Goal: Information Seeking & Learning: Find specific fact

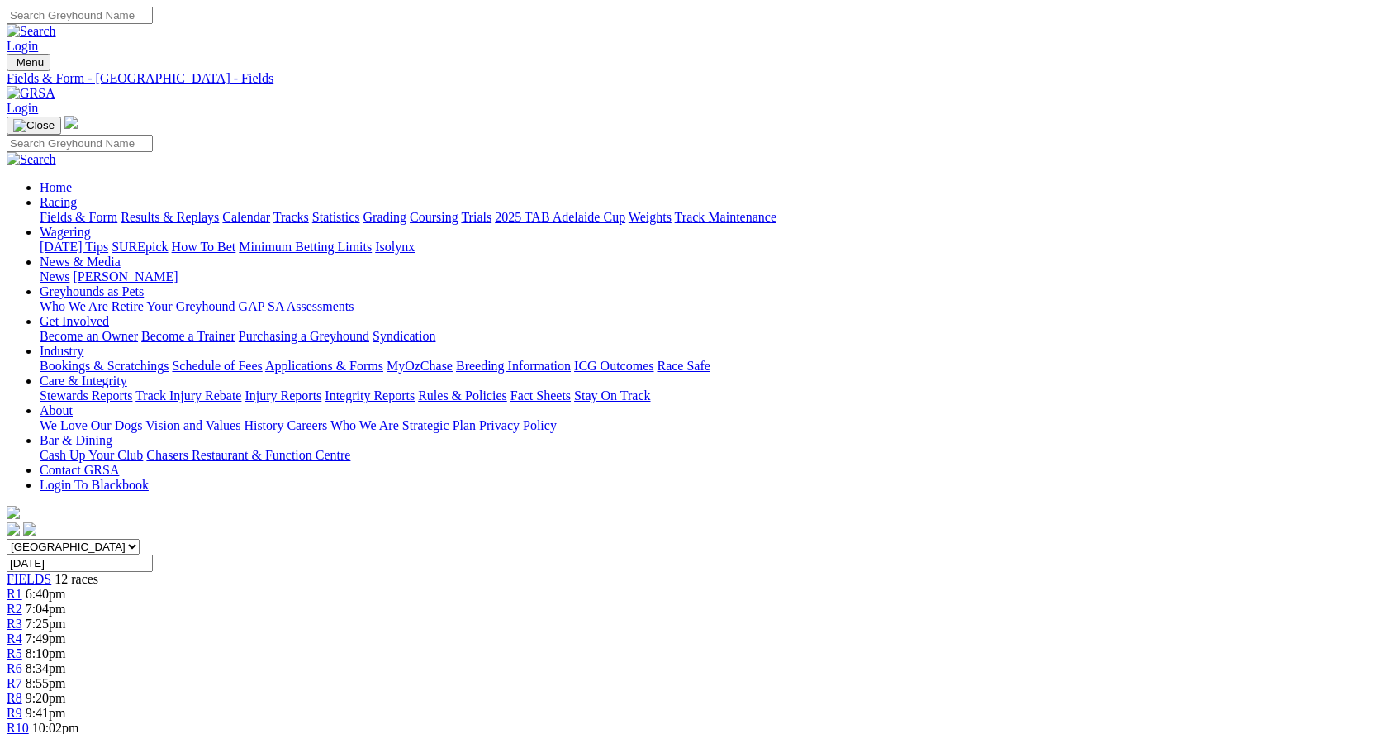
click at [270, 210] on link "Calendar" at bounding box center [246, 217] width 48 height 14
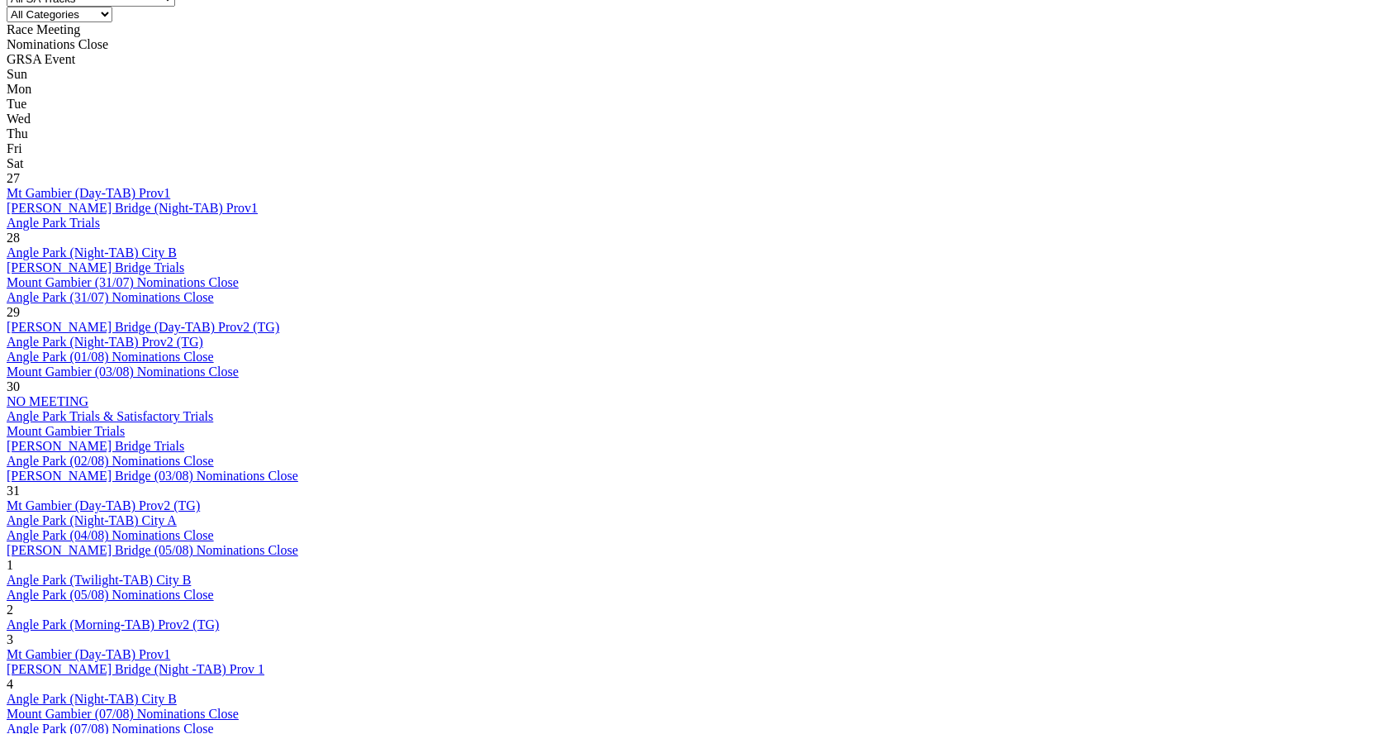
scroll to position [991, 0]
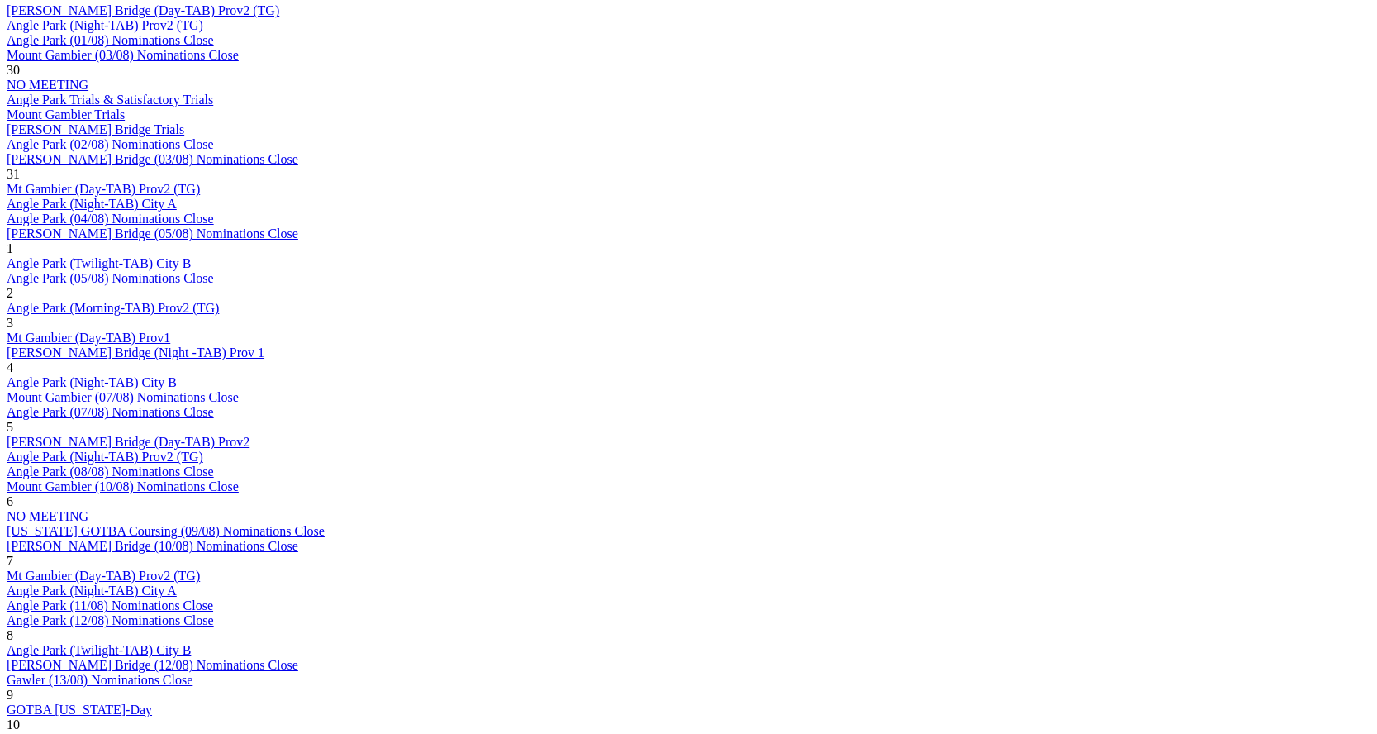
scroll to position [1074, 0]
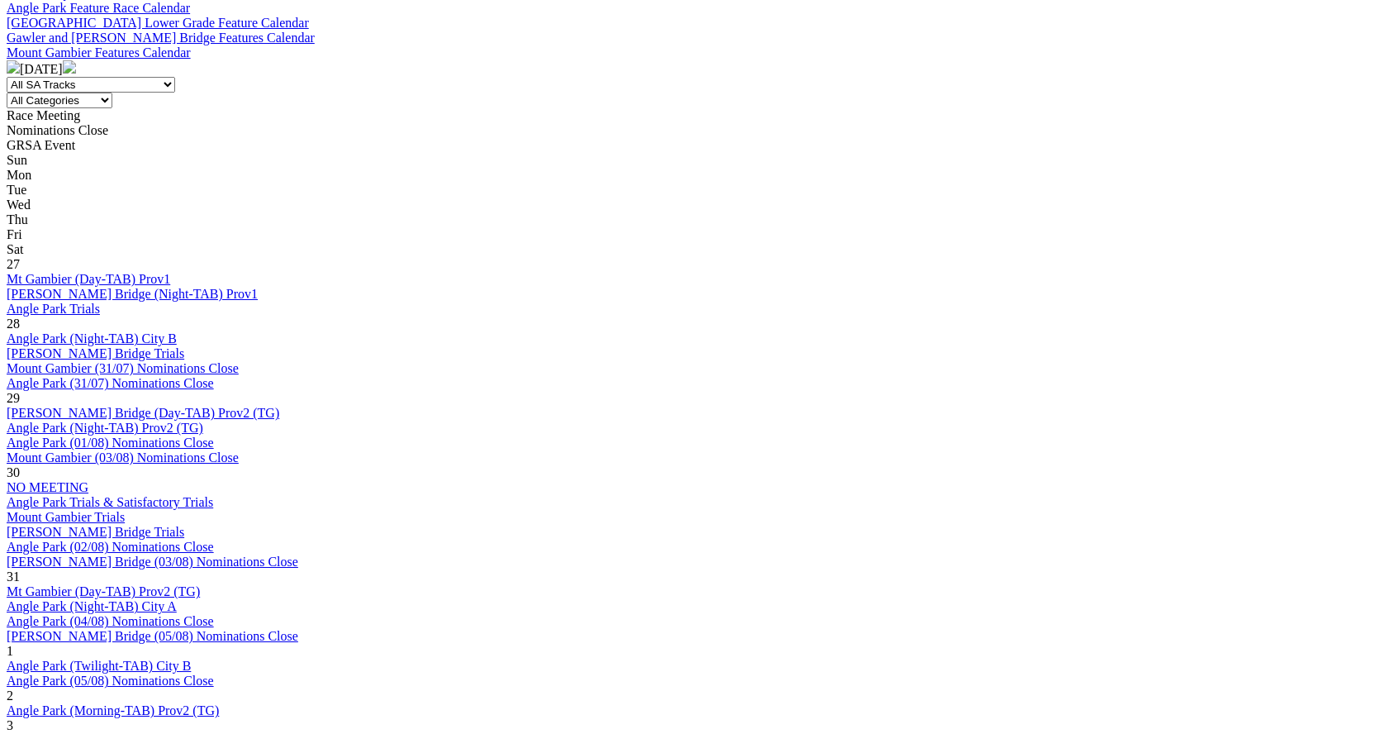
scroll to position [1074, 0]
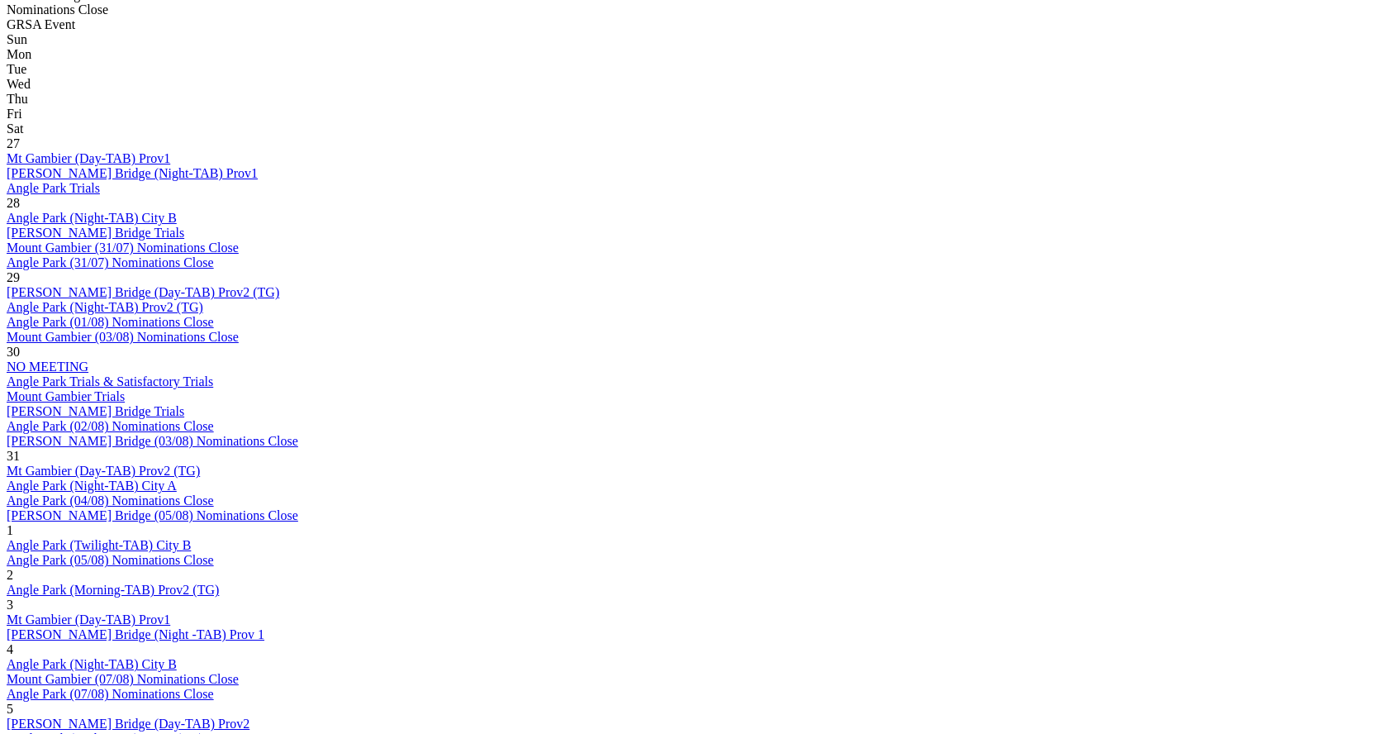
scroll to position [1074, 0]
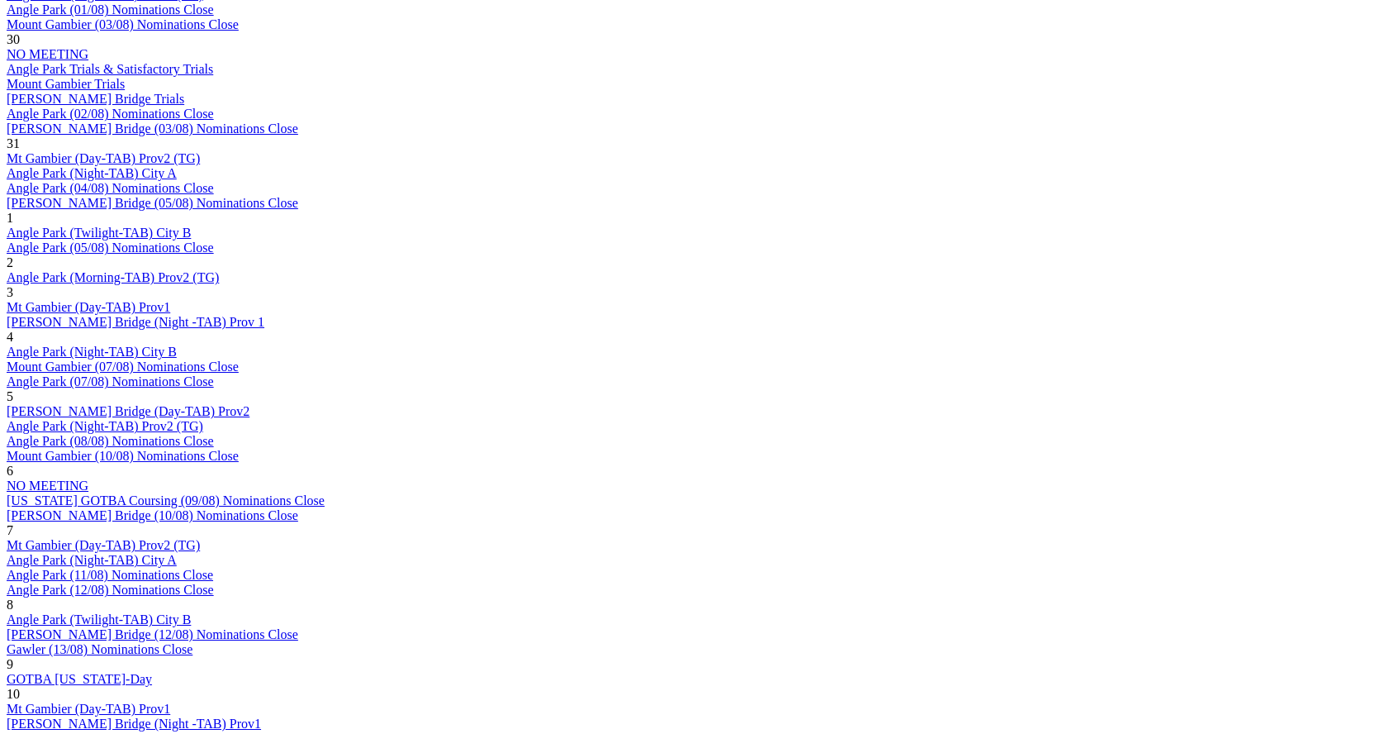
scroll to position [1157, 0]
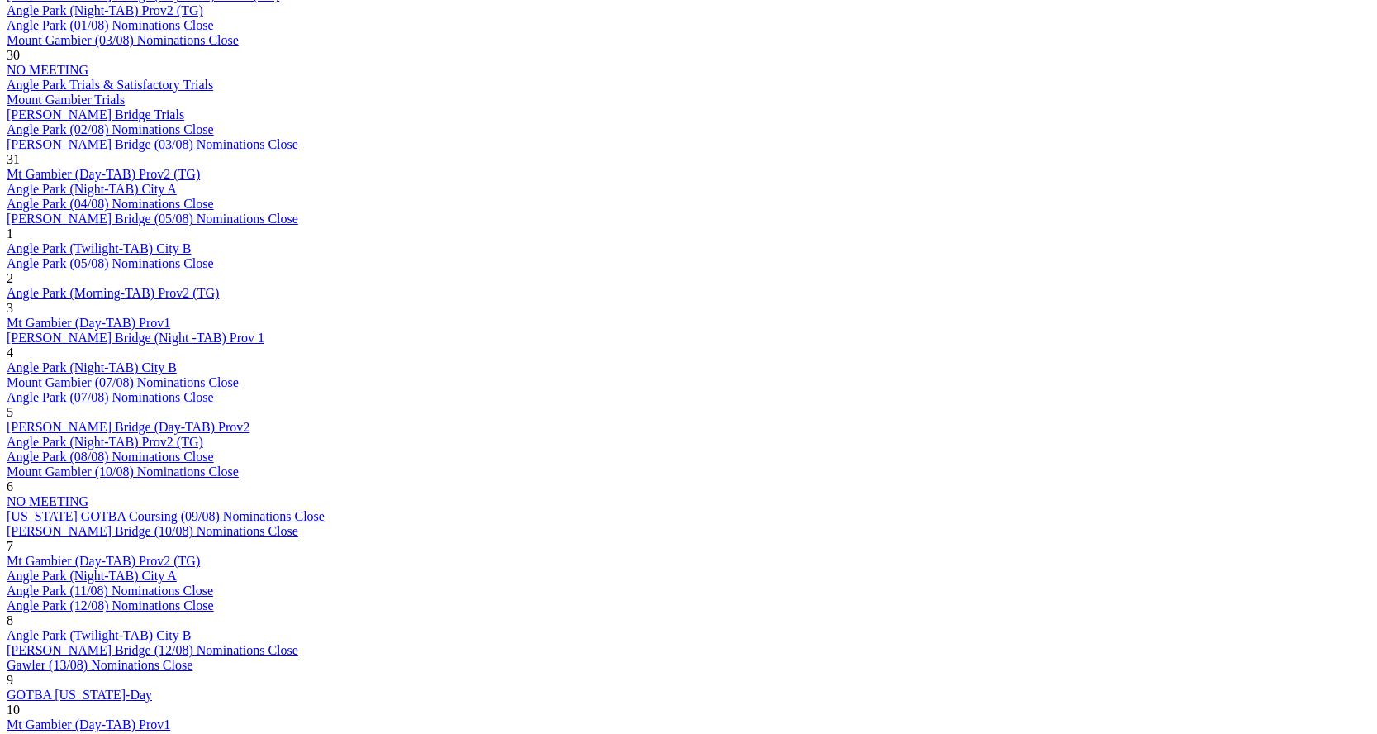
scroll to position [1157, 0]
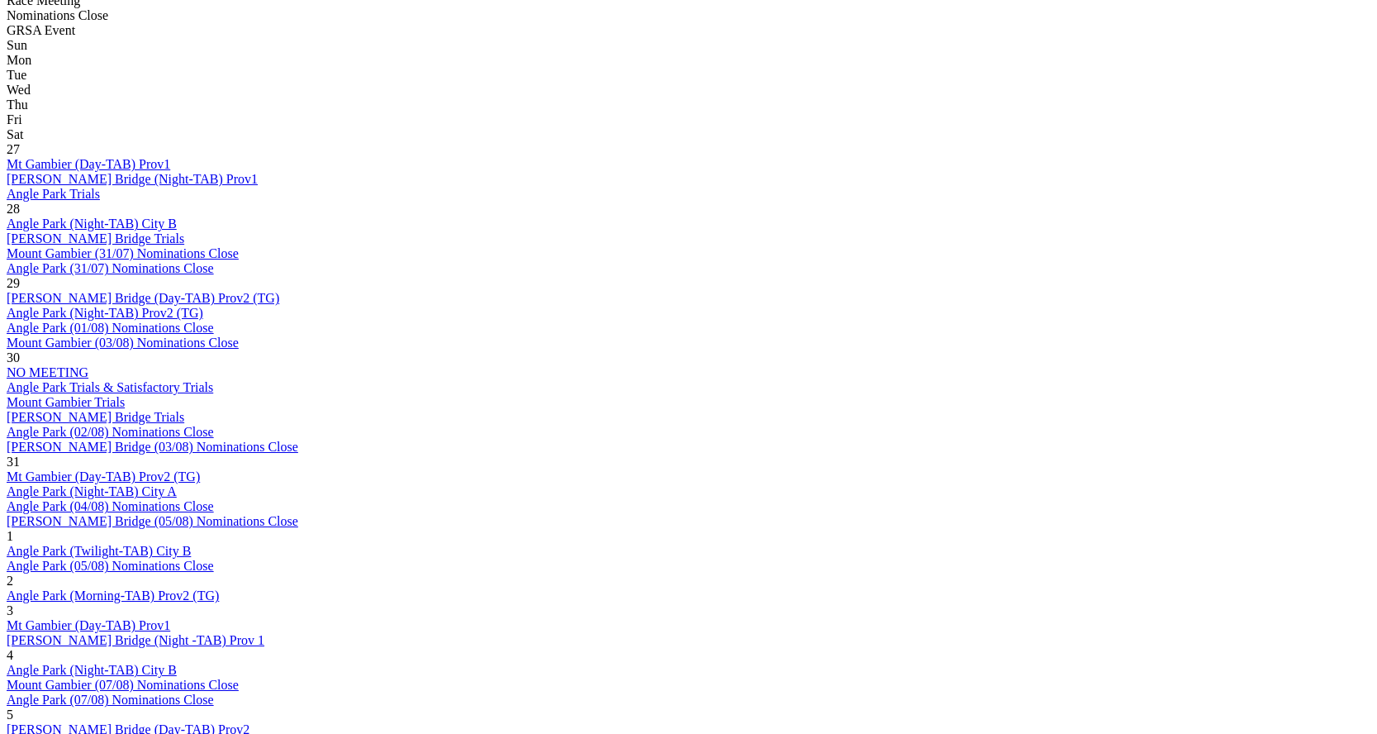
scroll to position [1074, 0]
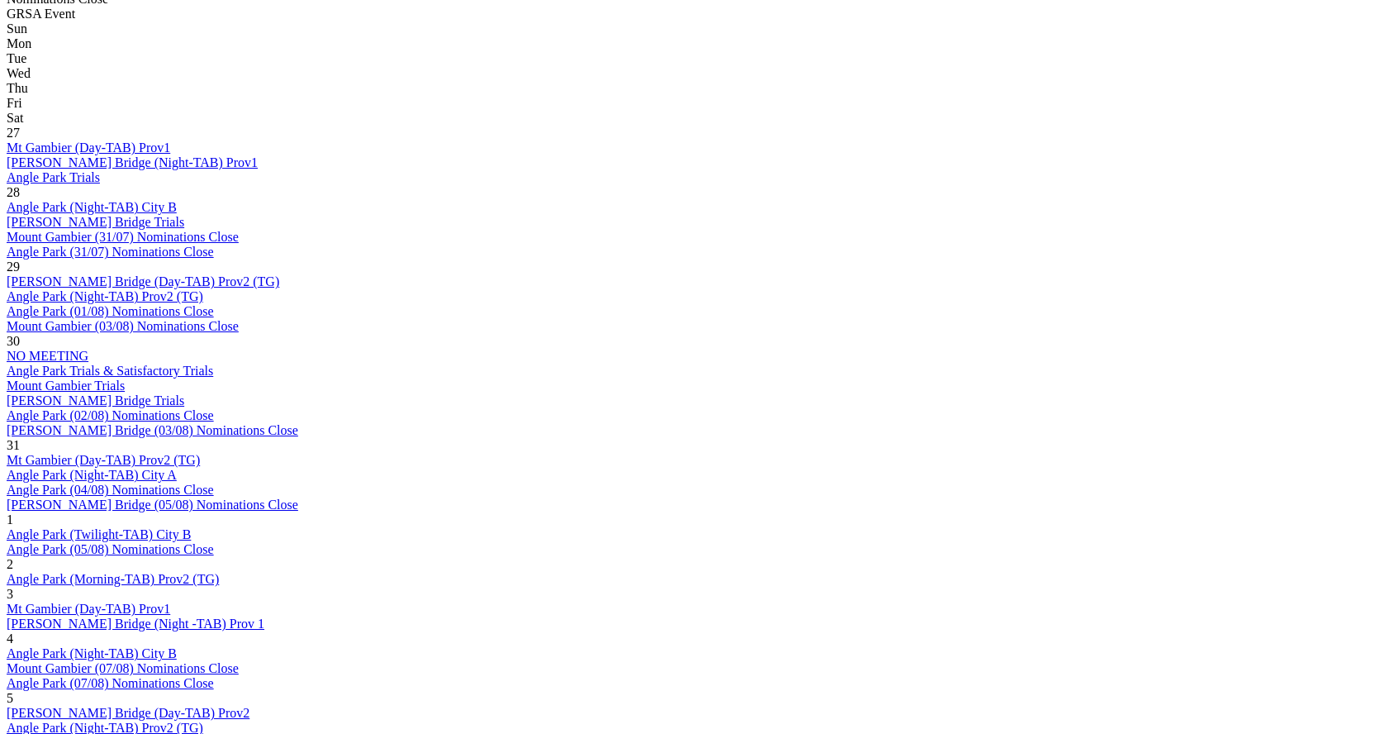
scroll to position [991, 0]
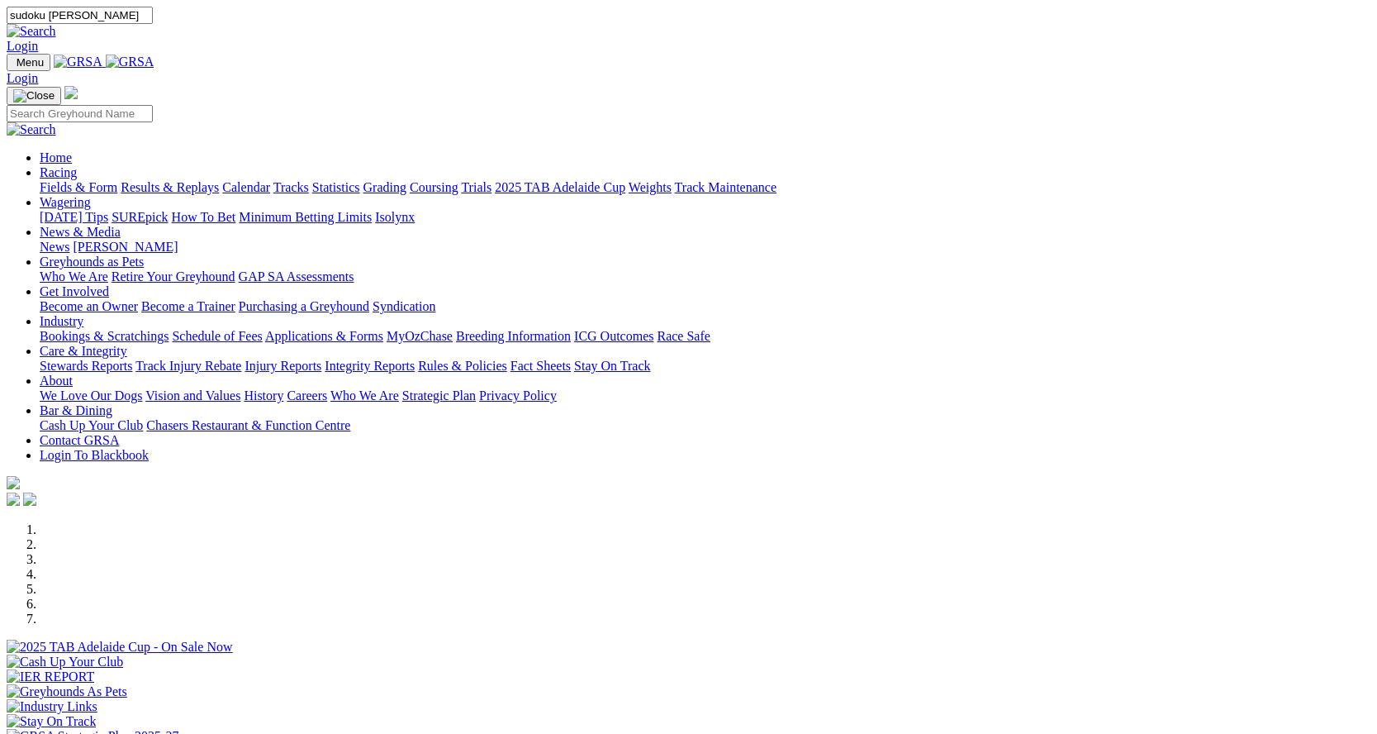
type input "sudoku [PERSON_NAME]"
click at [56, 24] on img at bounding box center [32, 31] width 50 height 15
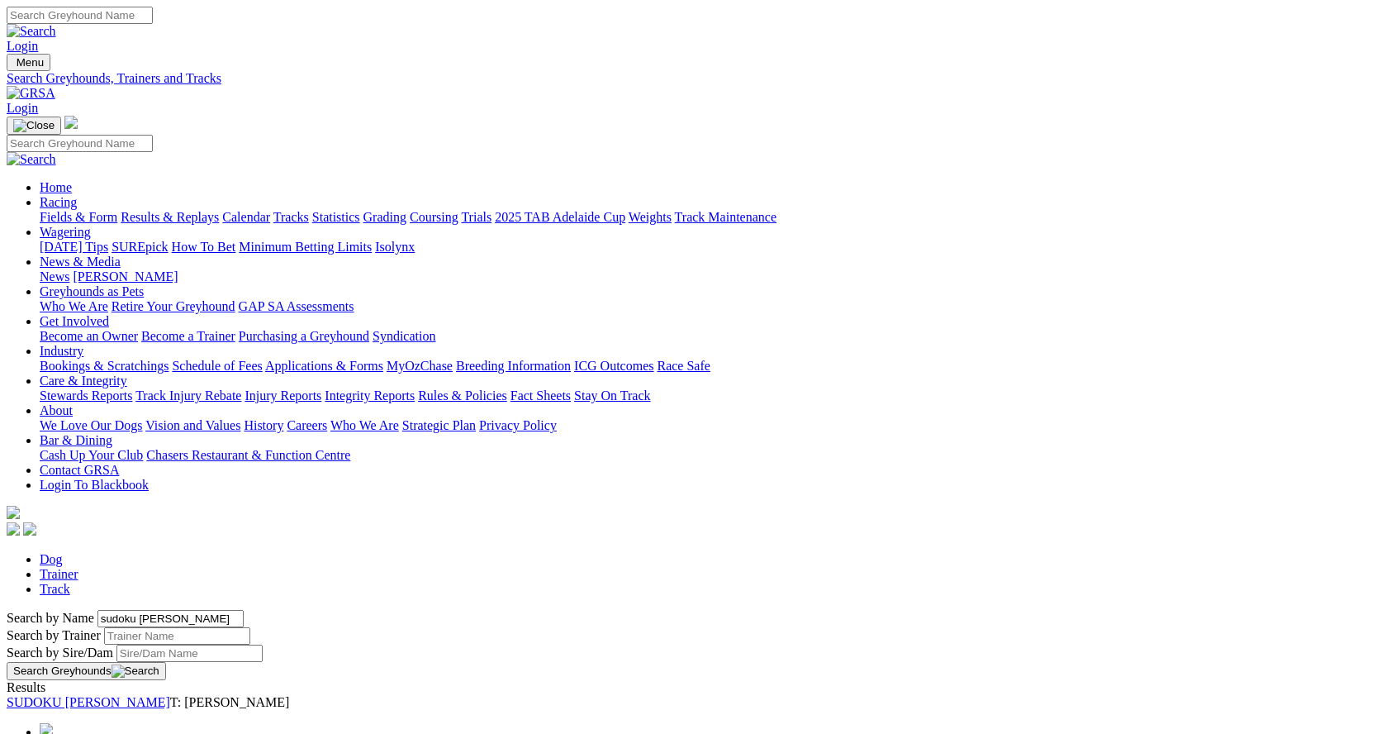
drag, startPoint x: 1110, startPoint y: 432, endPoint x: 1072, endPoint y: 430, distance: 38.0
click at [166, 662] on button "Search Greyhounds" at bounding box center [86, 671] width 159 height 18
click at [170, 695] on link "SUDOKU [PERSON_NAME]" at bounding box center [89, 702] width 164 height 14
